Goal: Task Accomplishment & Management: Manage account settings

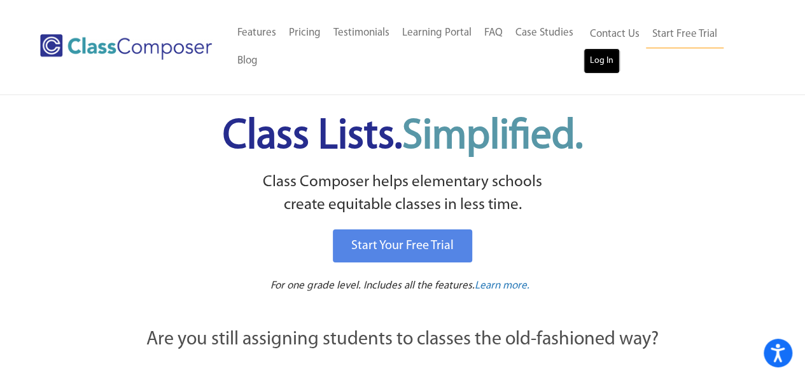
click at [602, 54] on link "Log In" at bounding box center [601, 60] width 36 height 25
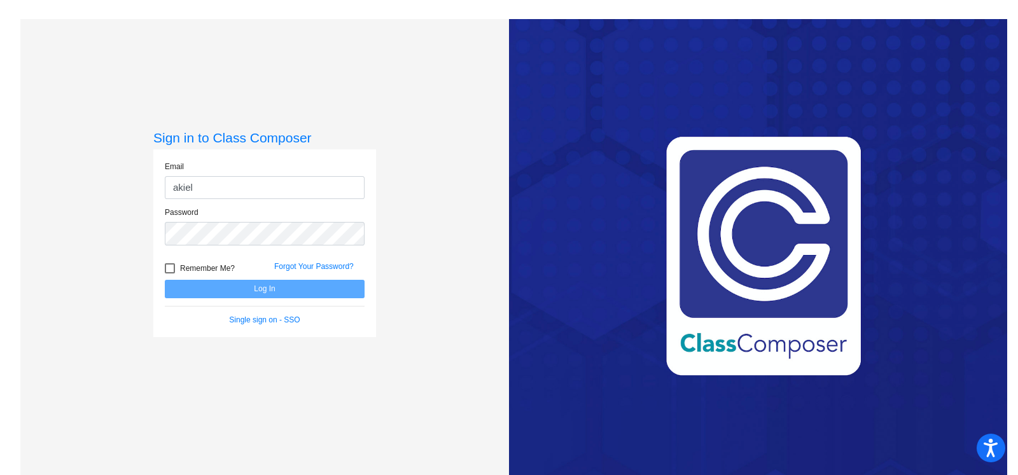
type input "akiel@hart.k12.mi.us"
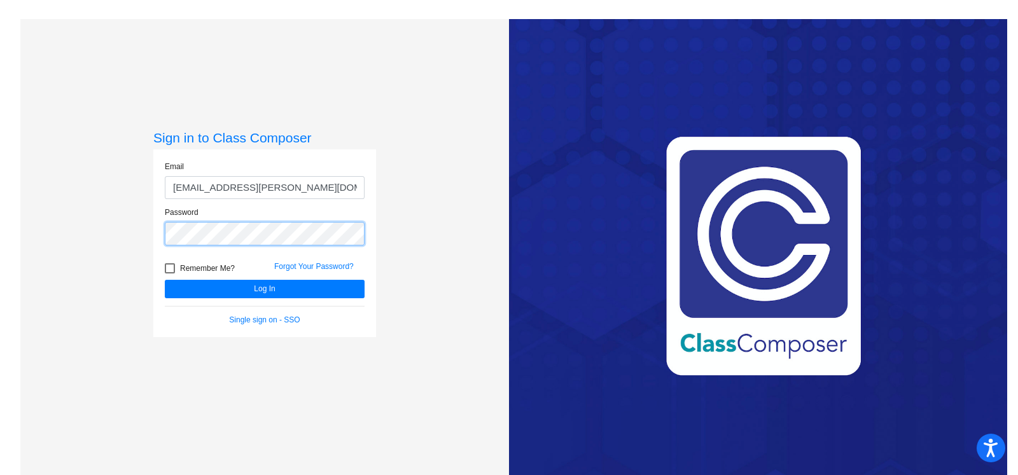
click at [165, 280] on button "Log In" at bounding box center [265, 289] width 200 height 18
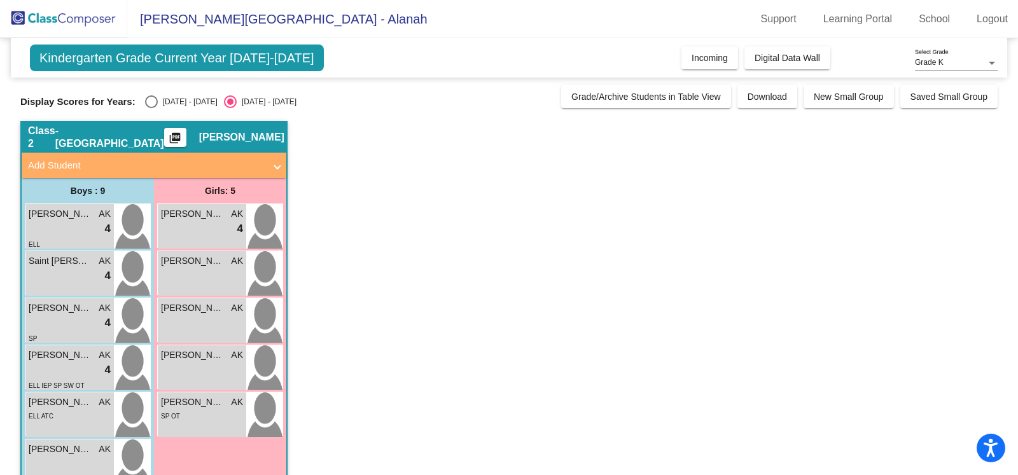
click at [156, 103] on div "Select an option" at bounding box center [151, 101] width 13 height 13
click at [151, 108] on input "2024 - 2025" at bounding box center [151, 108] width 1 height 1
radio input "true"
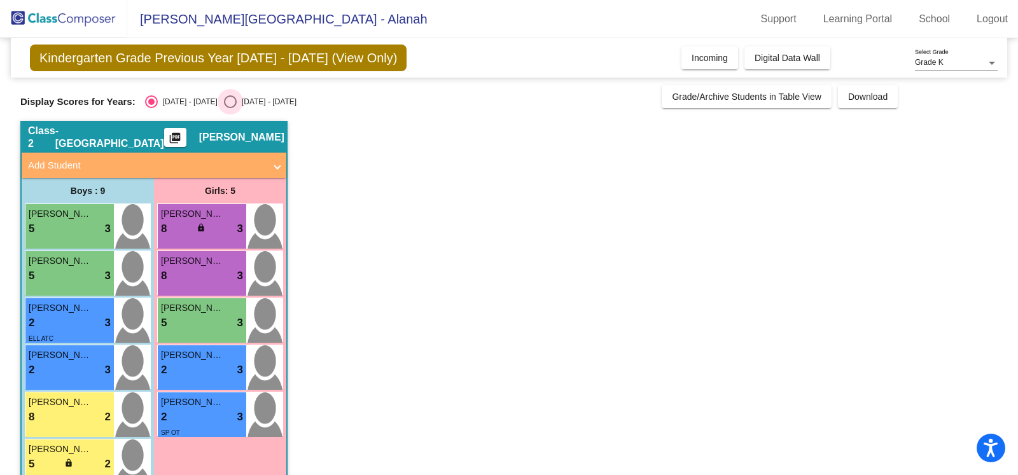
click at [237, 104] on div "2025 - 2026" at bounding box center [267, 101] width 60 height 11
click at [230, 108] on input "2025 - 2026" at bounding box center [230, 108] width 1 height 1
radio input "true"
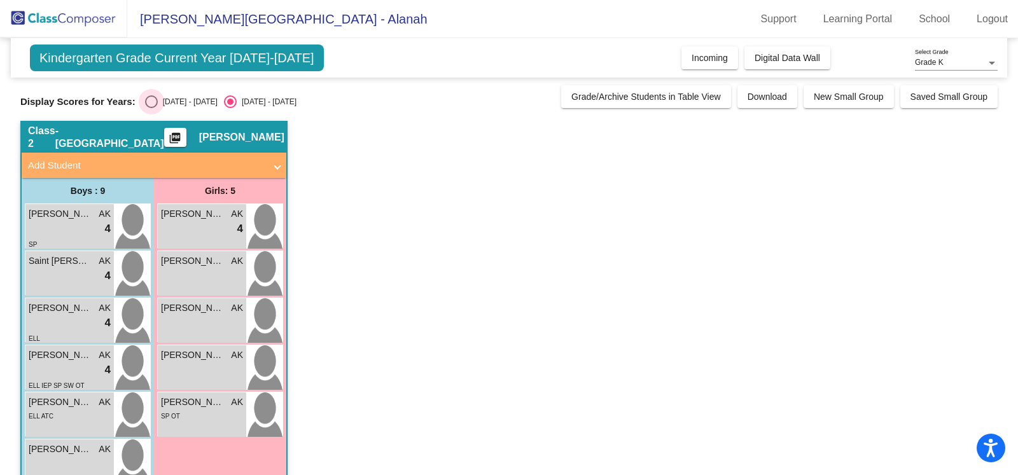
click at [162, 100] on div "2024 - 2025" at bounding box center [188, 101] width 60 height 11
click at [151, 108] on input "2024 - 2025" at bounding box center [151, 108] width 1 height 1
radio input "true"
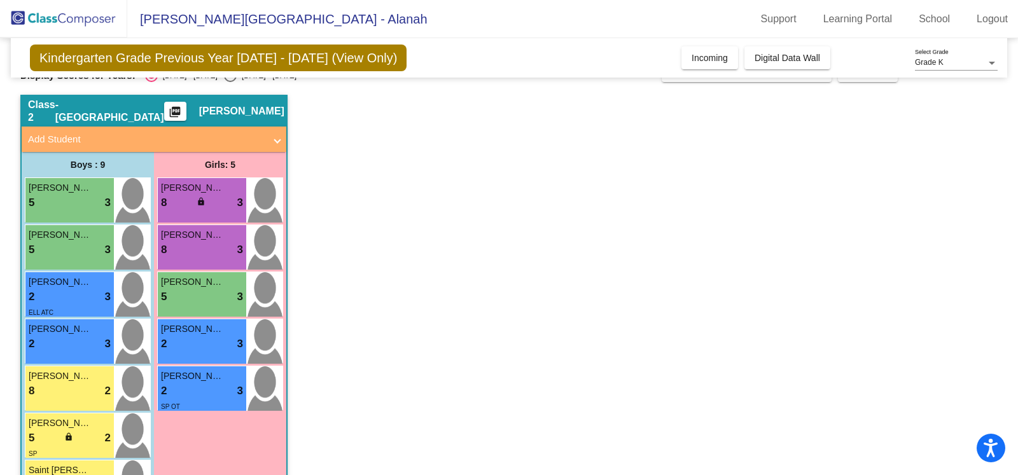
scroll to position [27, 0]
click at [220, 183] on span "Juniper Chandler" at bounding box center [193, 187] width 64 height 13
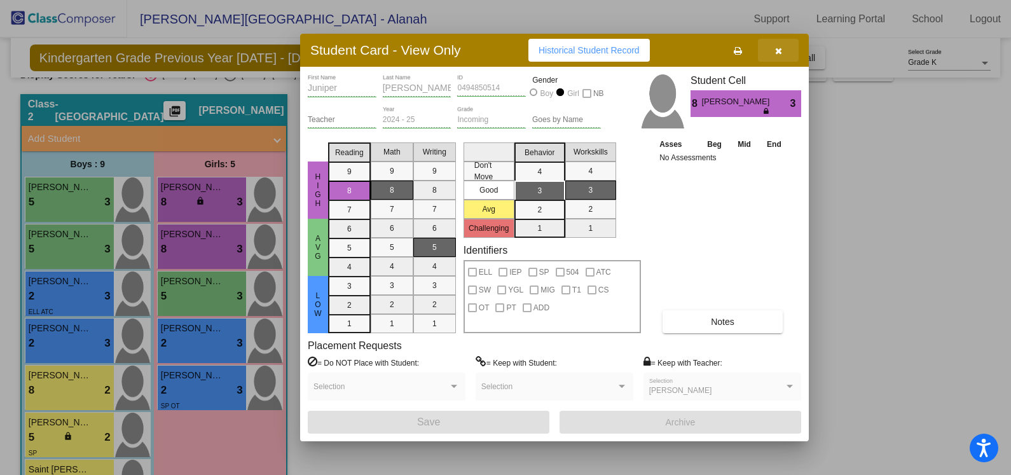
click at [775, 55] on icon "button" at bounding box center [778, 50] width 7 height 9
